Goal: Information Seeking & Learning: Understand process/instructions

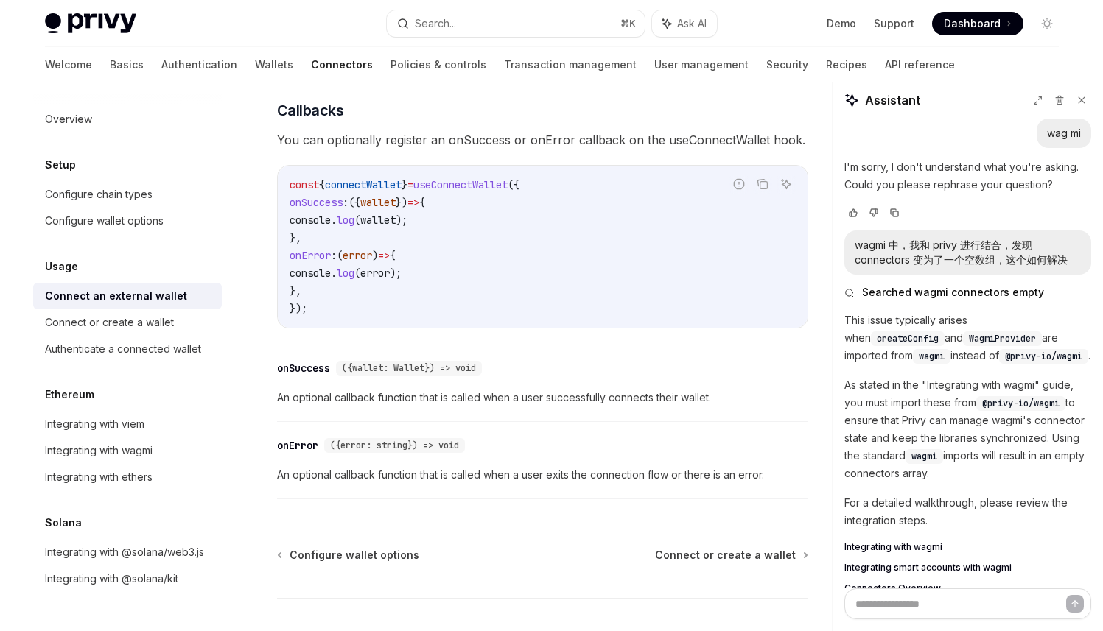
scroll to position [1425, 0]
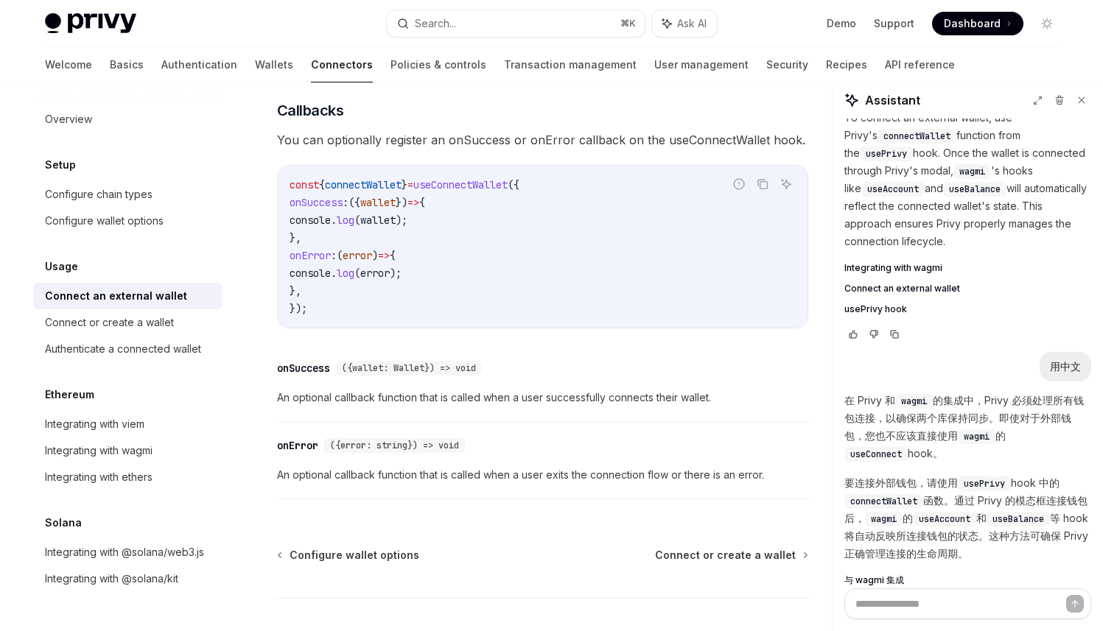
drag, startPoint x: 793, startPoint y: 21, endPoint x: 809, endPoint y: 17, distance: 16.6
click at [809, 17] on div "Demo Support Dashboard Dashboard" at bounding box center [893, 24] width 330 height 24
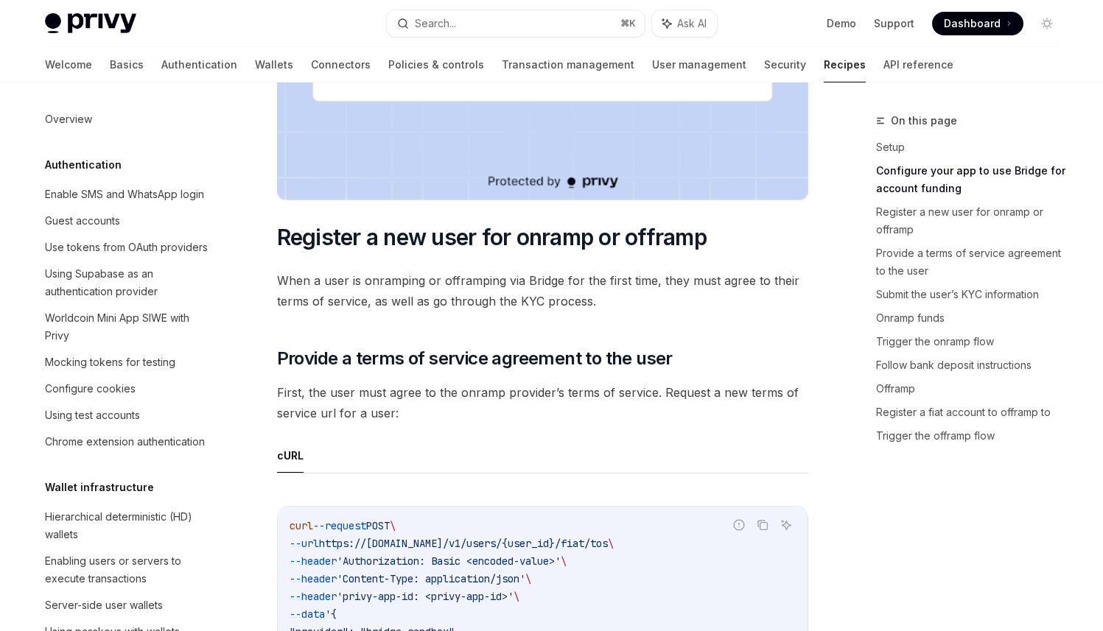
scroll to position [1173, 0]
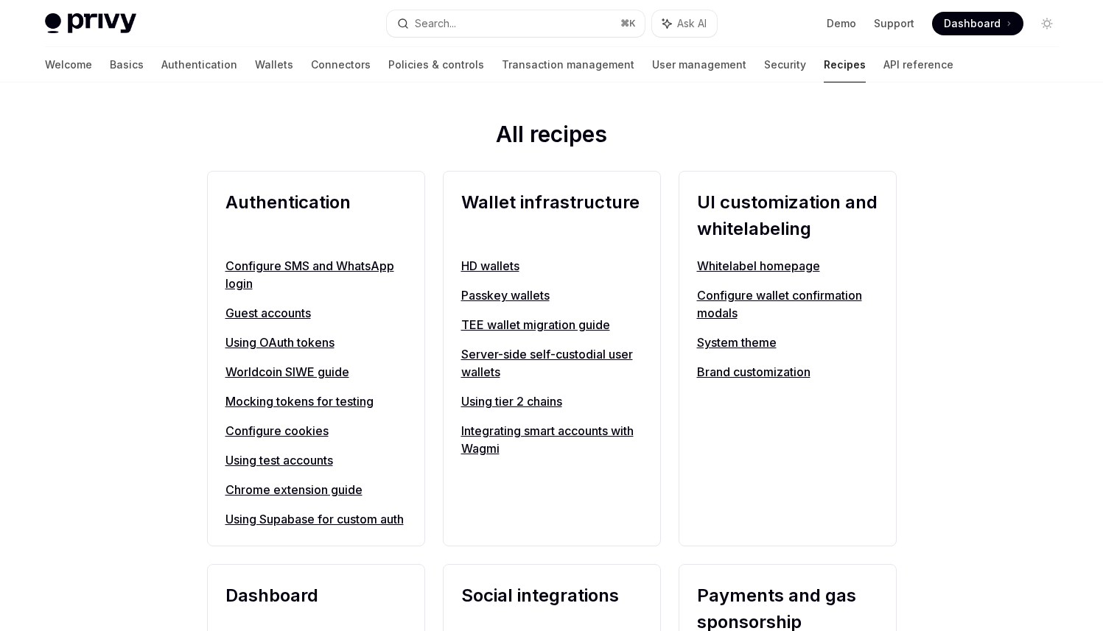
scroll to position [501, 0]
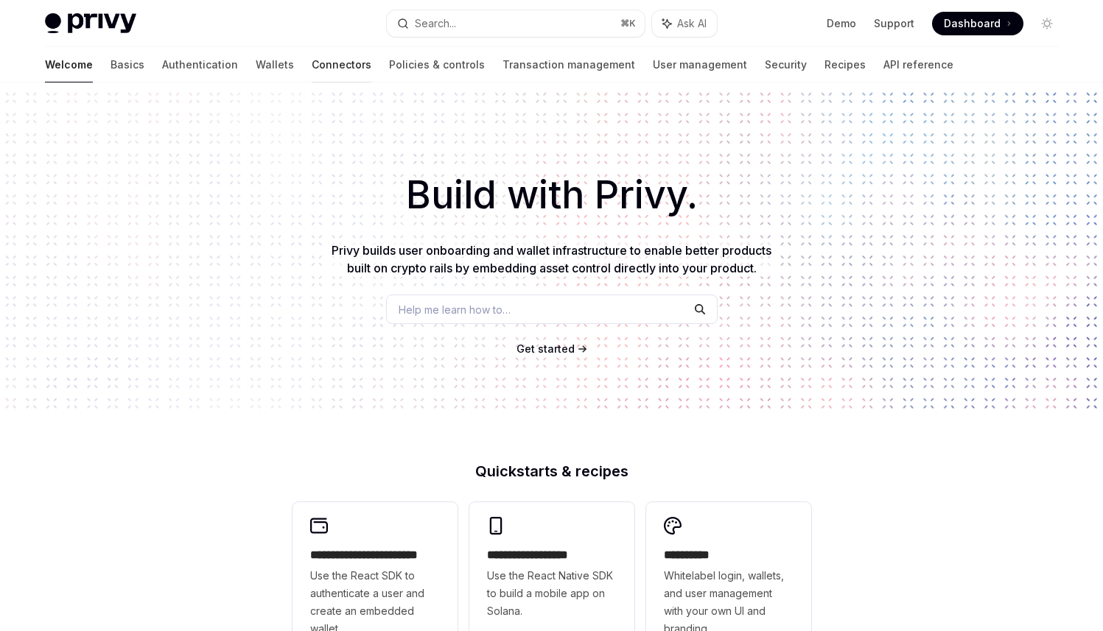
click at [312, 60] on link "Connectors" at bounding box center [342, 64] width 60 height 35
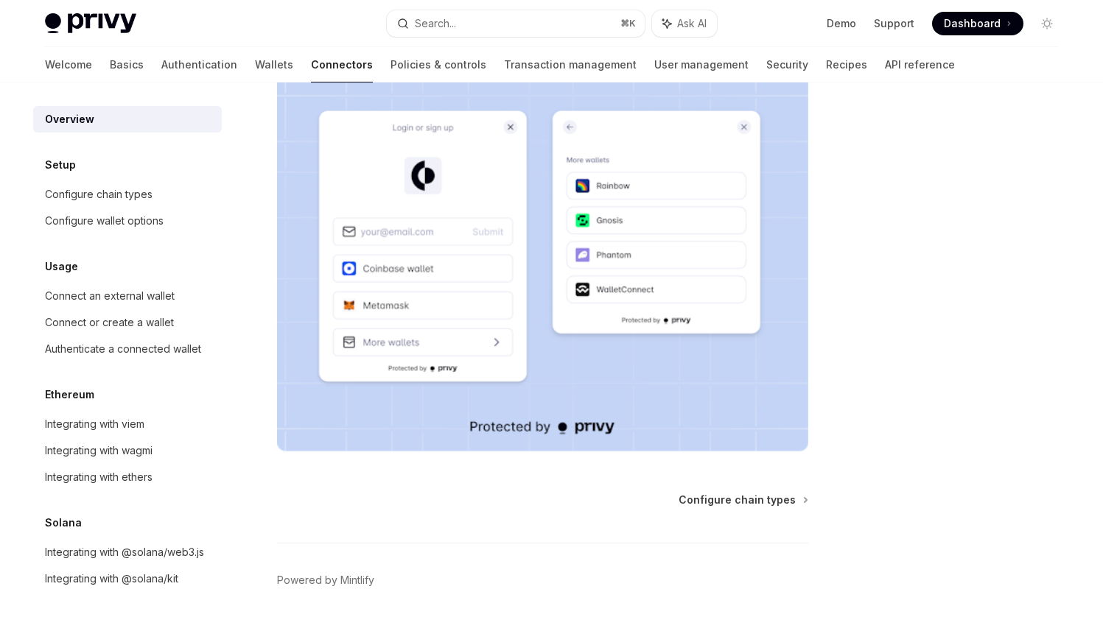
scroll to position [313, 0]
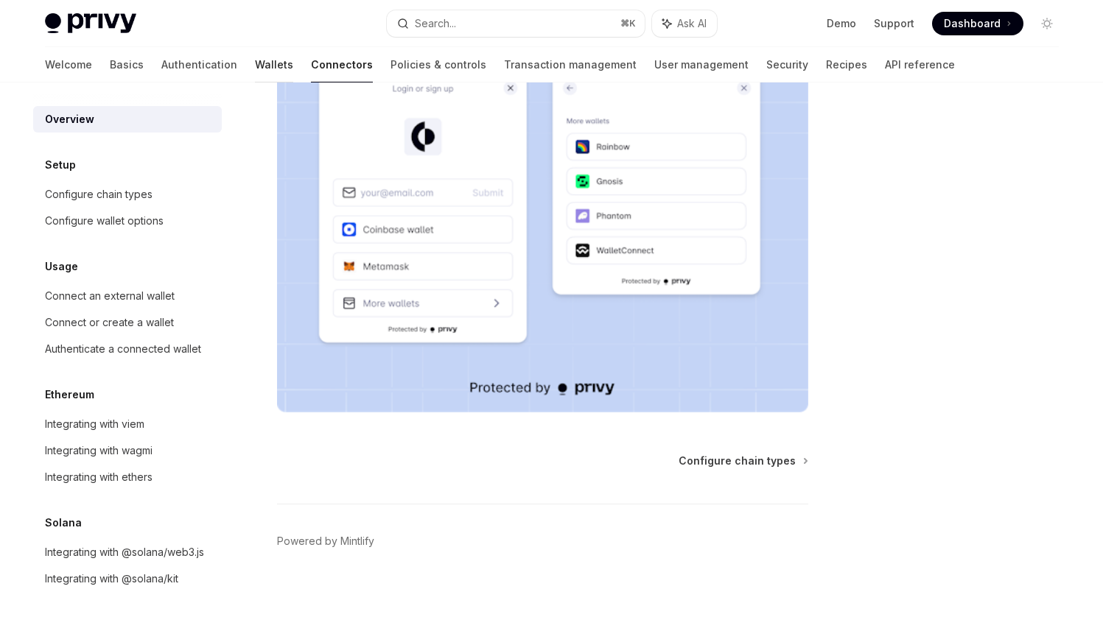
click at [255, 64] on link "Wallets" at bounding box center [274, 64] width 38 height 35
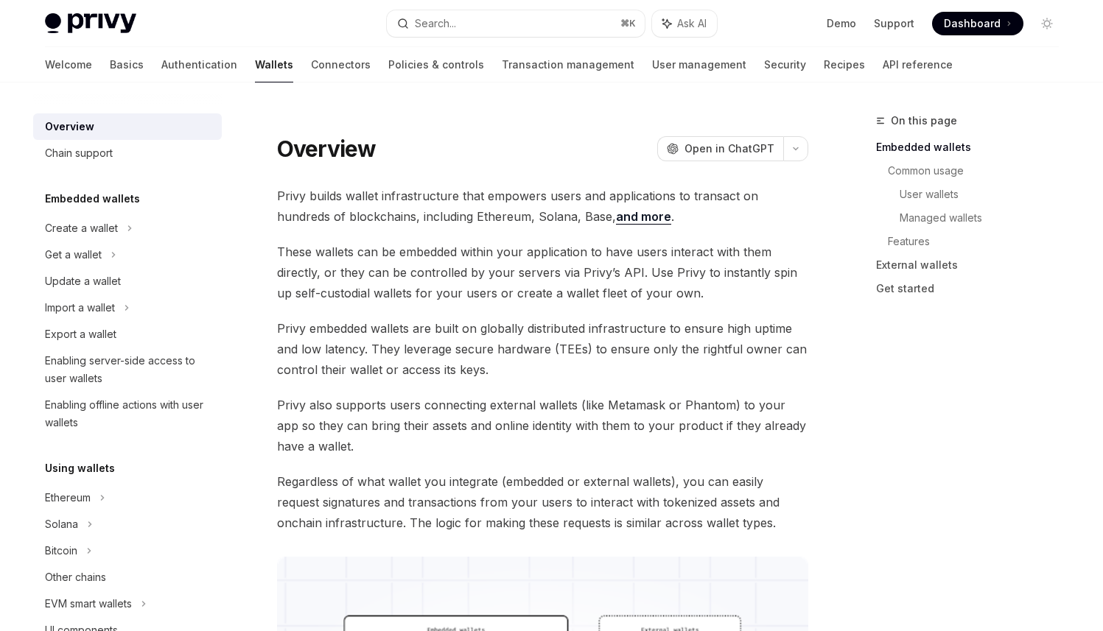
click at [127, 208] on div "Embedded wallets Create a wallet Get a wallet Update a wallet Import a wallet E…" at bounding box center [127, 313] width 189 height 246
click at [116, 338] on div "Export a wallet" at bounding box center [129, 335] width 168 height 18
type textarea "*"
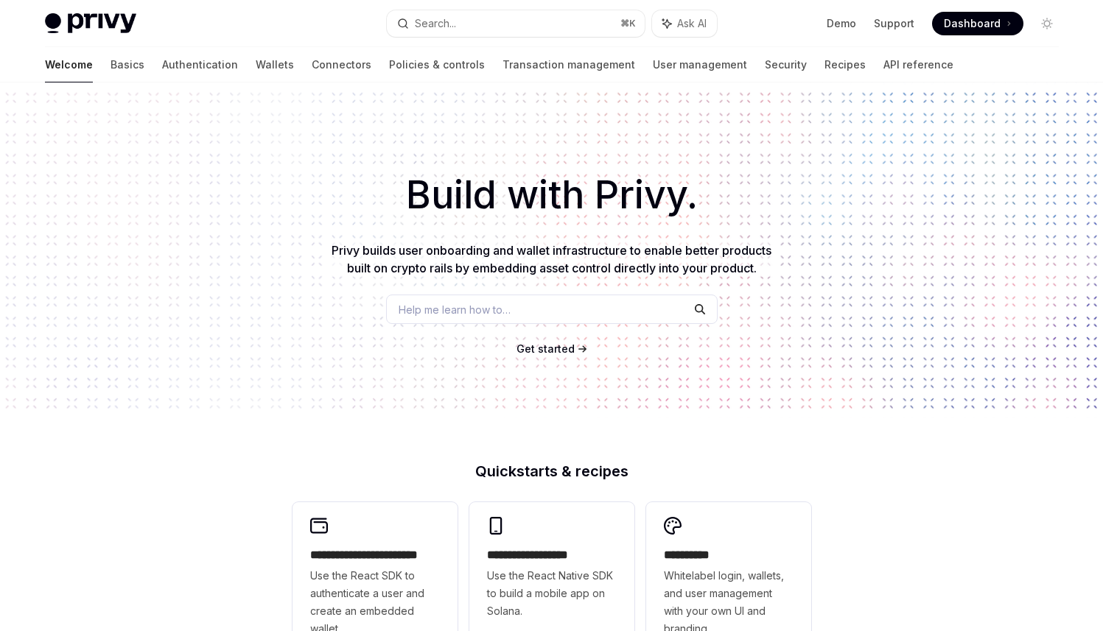
click at [960, 21] on span "Dashboard" at bounding box center [971, 23] width 57 height 15
click at [854, 21] on link "Demo" at bounding box center [840, 23] width 29 height 15
click at [524, 26] on button "Search... ⌘ K" at bounding box center [516, 23] width 258 height 27
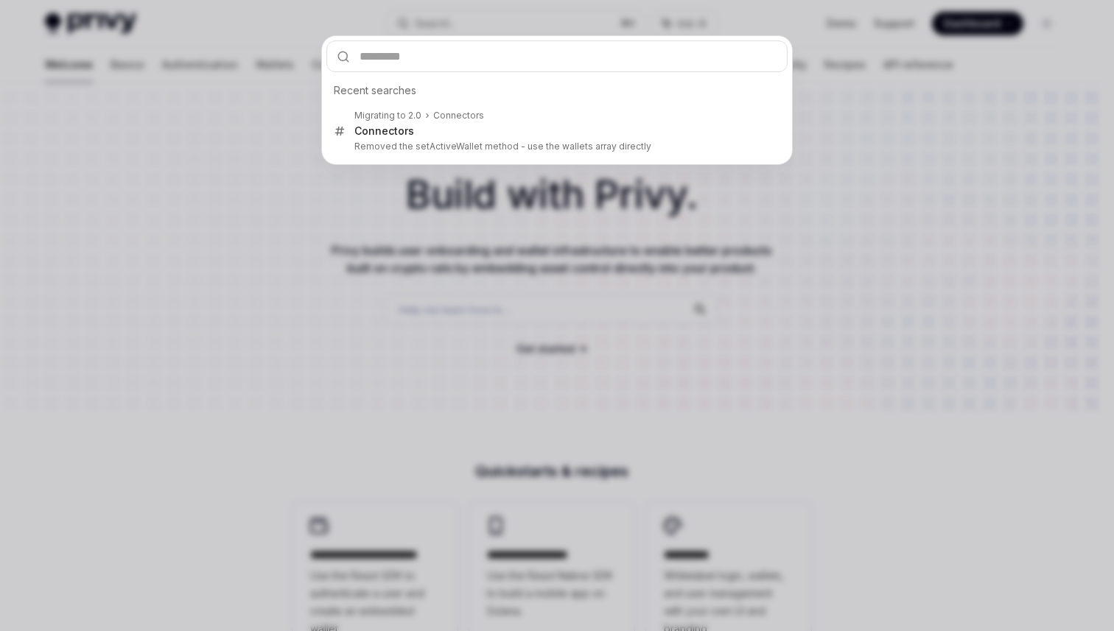
type input "**********"
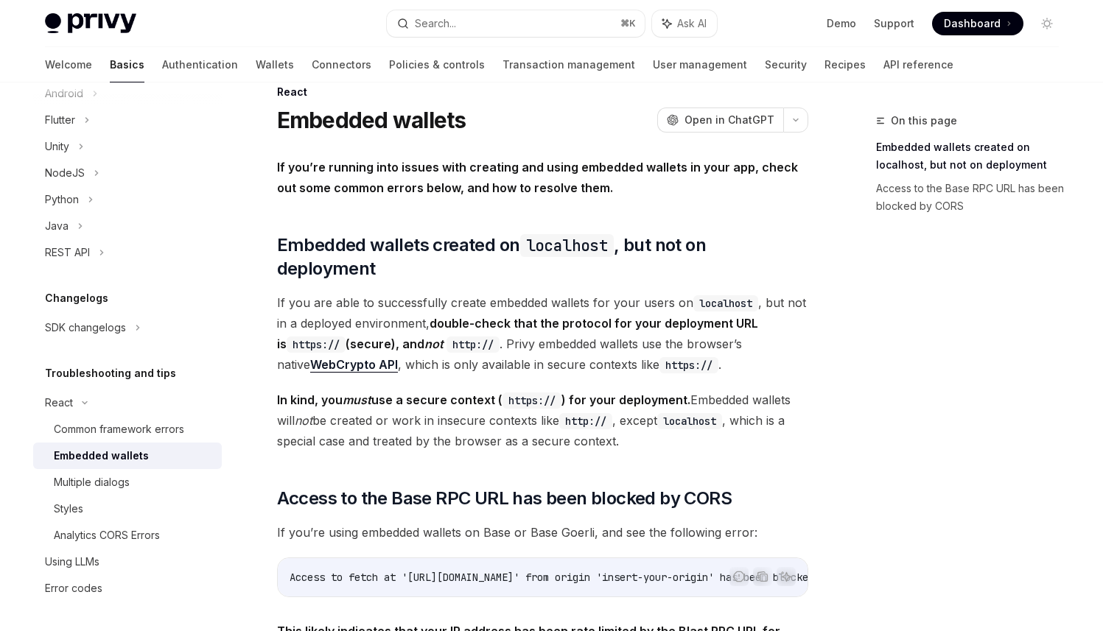
scroll to position [26, 0]
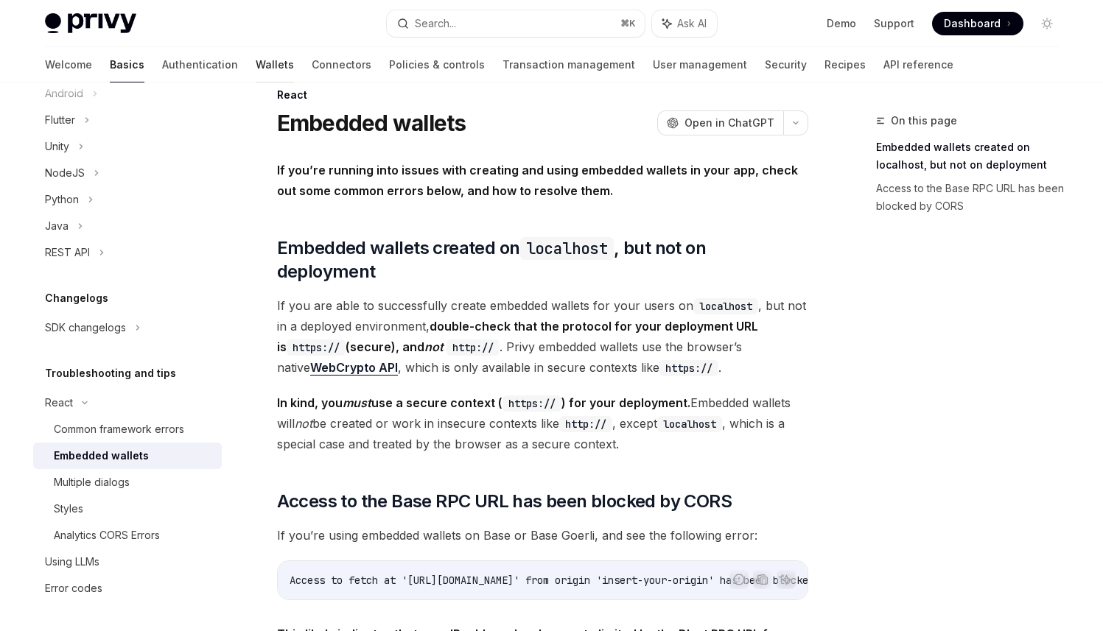
click at [256, 52] on link "Wallets" at bounding box center [275, 64] width 38 height 35
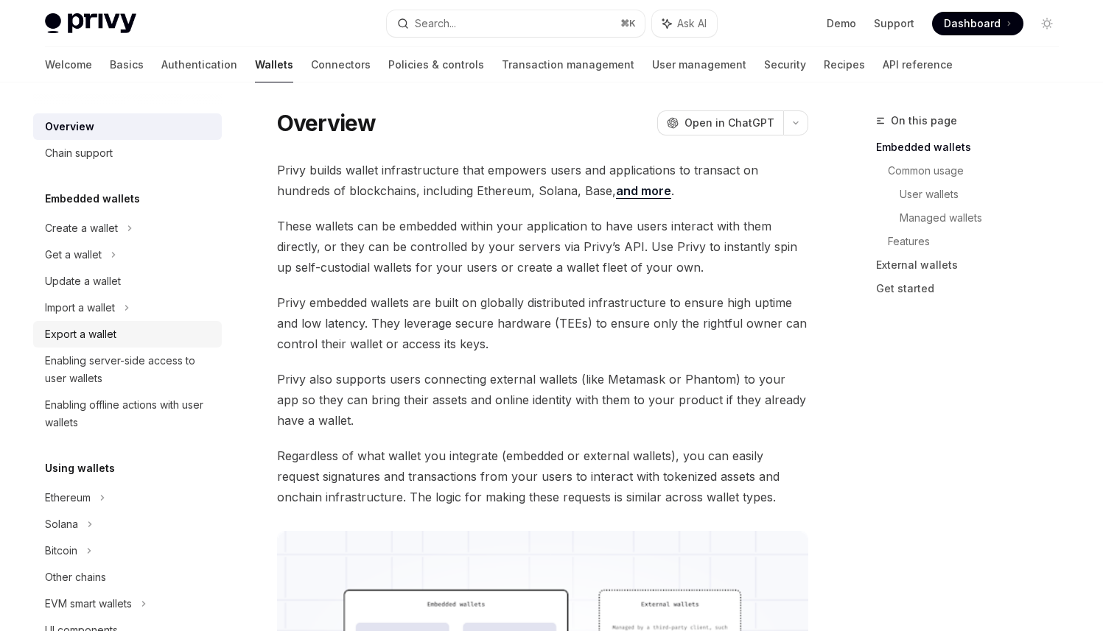
click at [119, 342] on div "Export a wallet" at bounding box center [129, 335] width 168 height 18
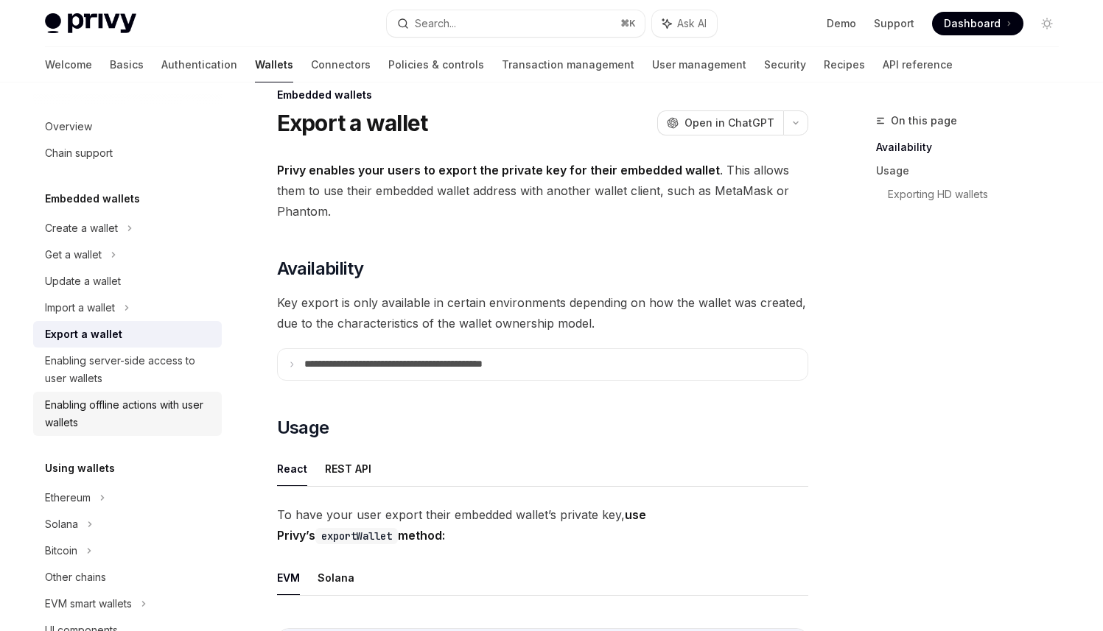
click at [152, 412] on div "Enabling offline actions with user wallets" at bounding box center [129, 413] width 168 height 35
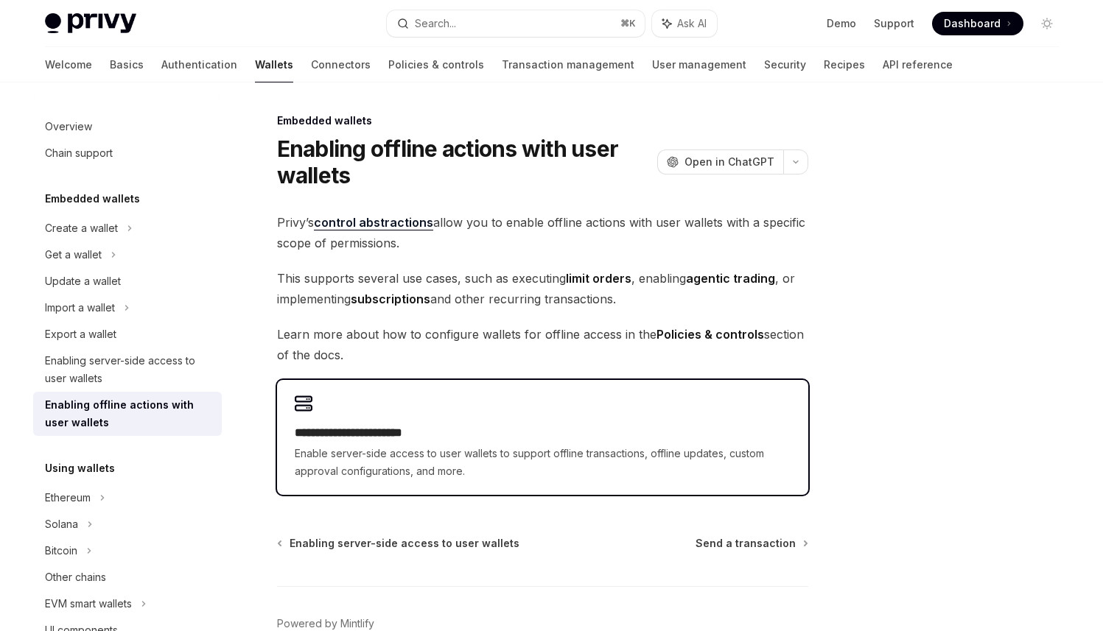
type textarea "*"
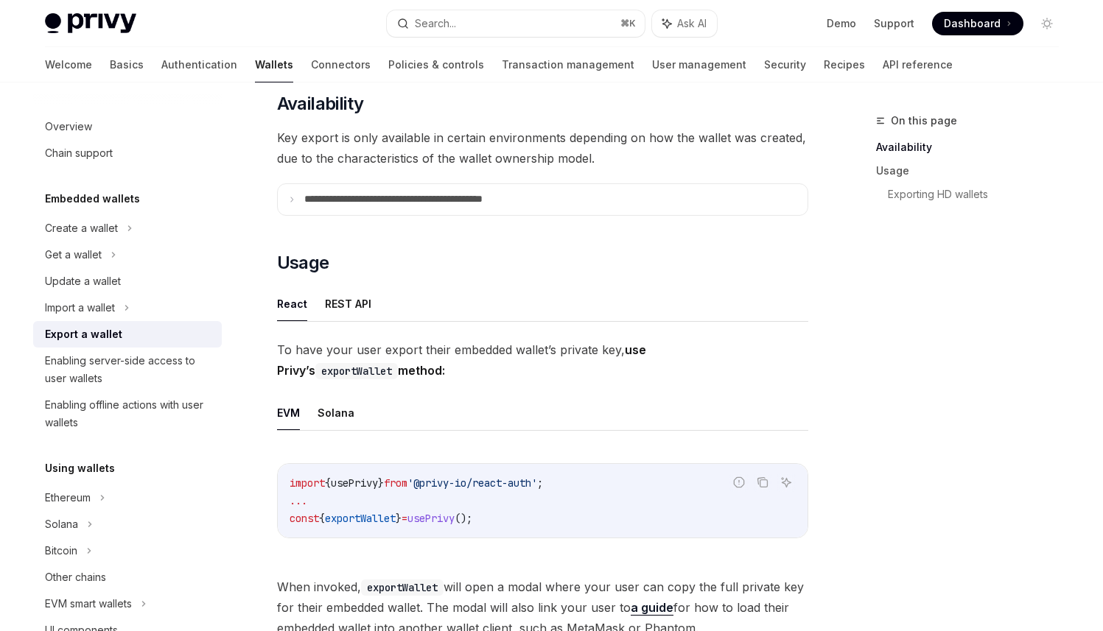
scroll to position [212, 0]
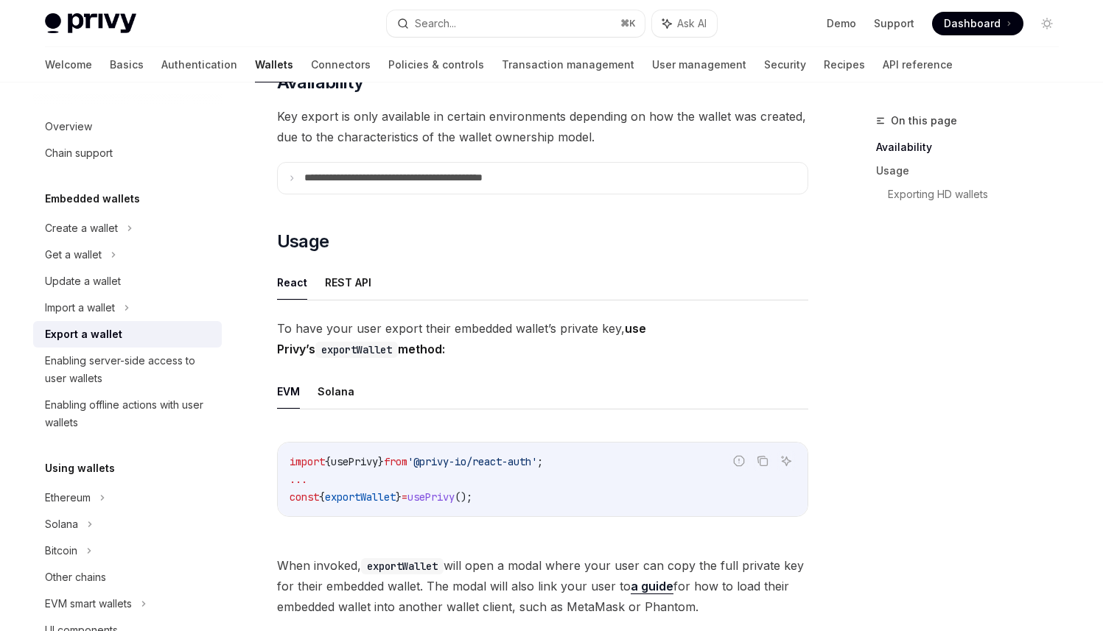
click at [384, 499] on span "exportWallet" at bounding box center [360, 497] width 71 height 13
copy span "exportWallet"
